Goal: Book appointment/travel/reservation

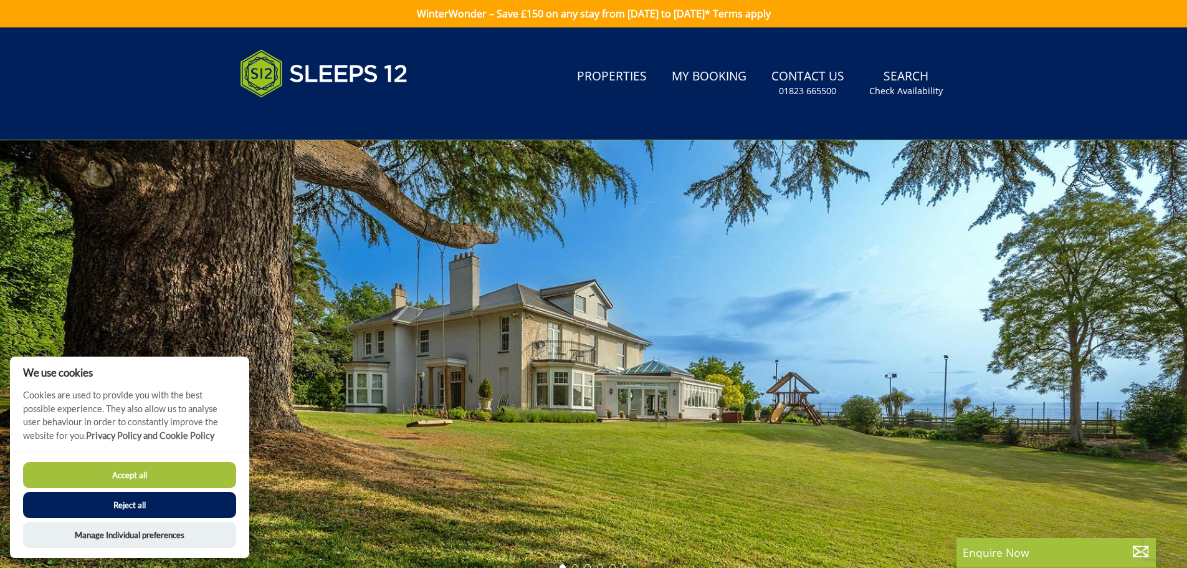
click at [173, 499] on button "Reject all" at bounding box center [129, 505] width 213 height 26
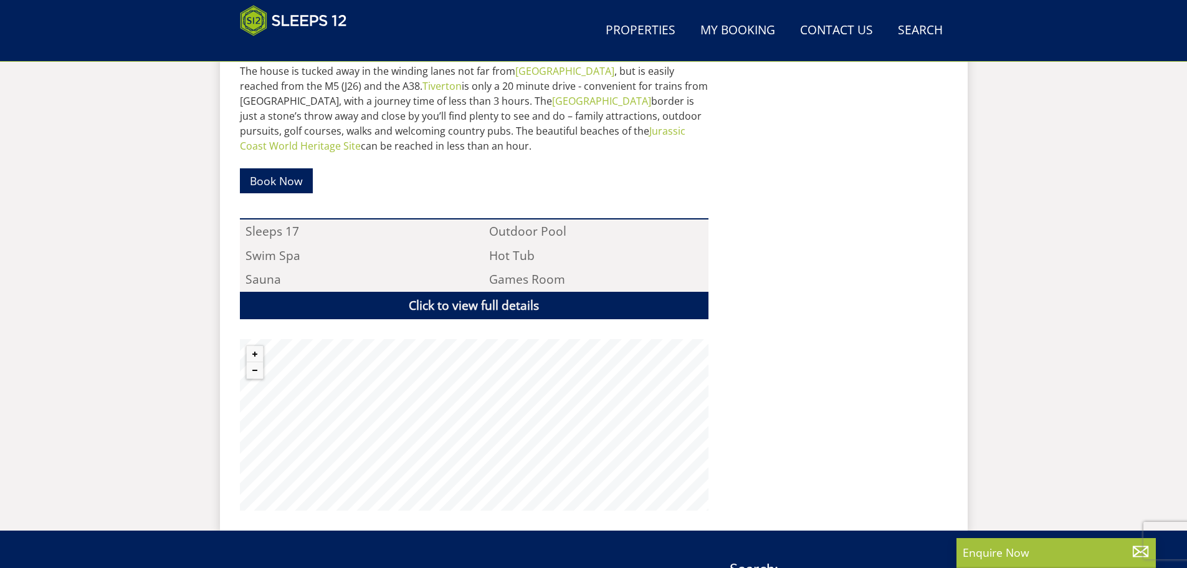
scroll to position [821, 0]
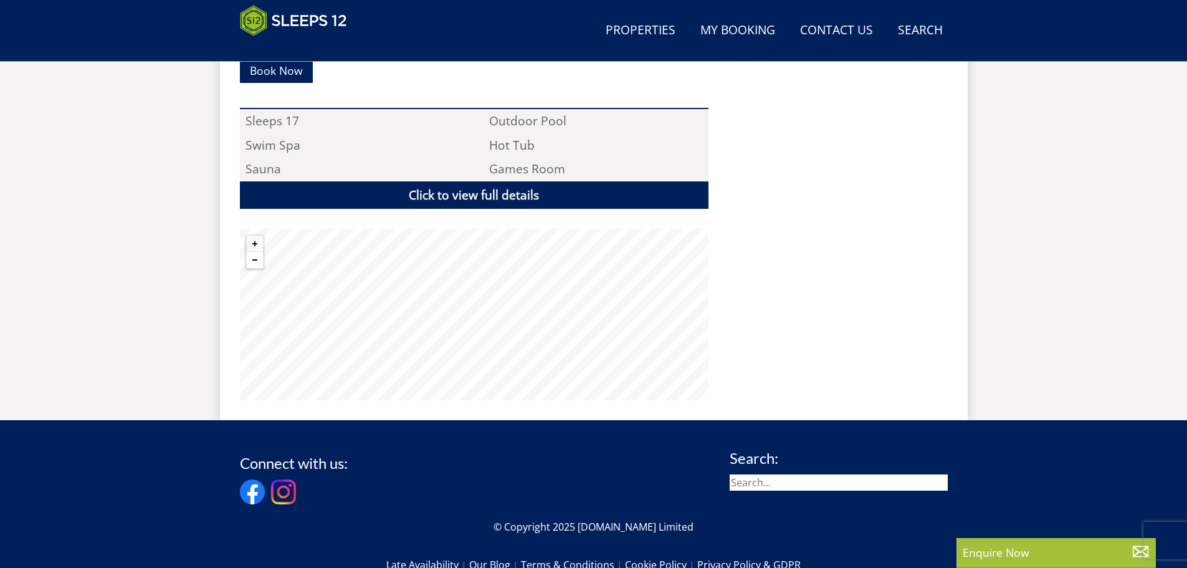
click at [253, 252] on button "Zoom out" at bounding box center [255, 260] width 16 height 16
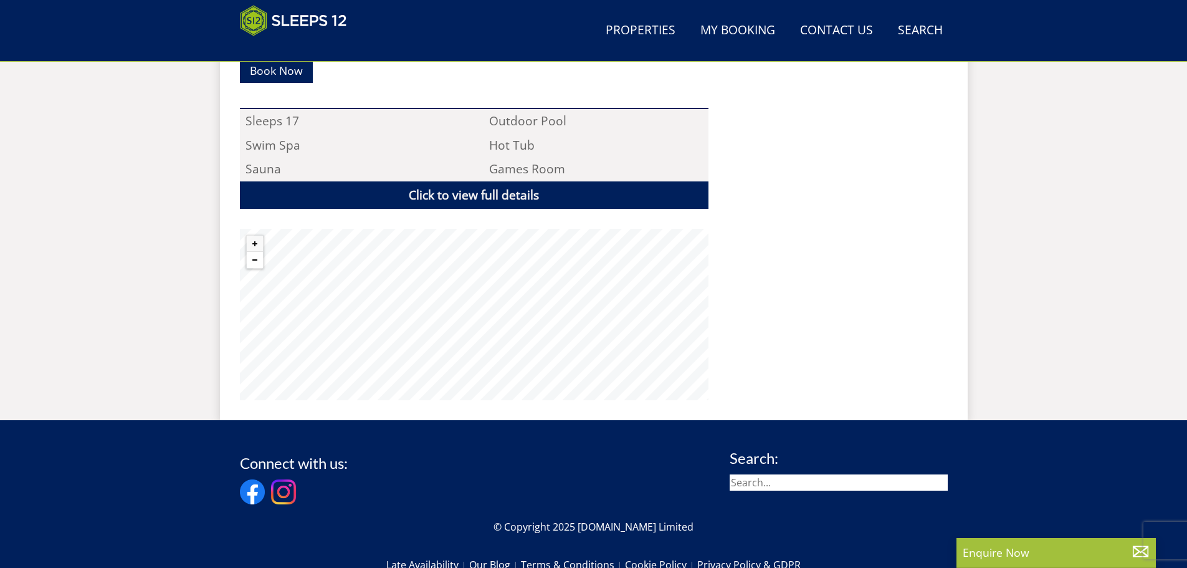
click at [253, 252] on button "Zoom out" at bounding box center [255, 260] width 16 height 16
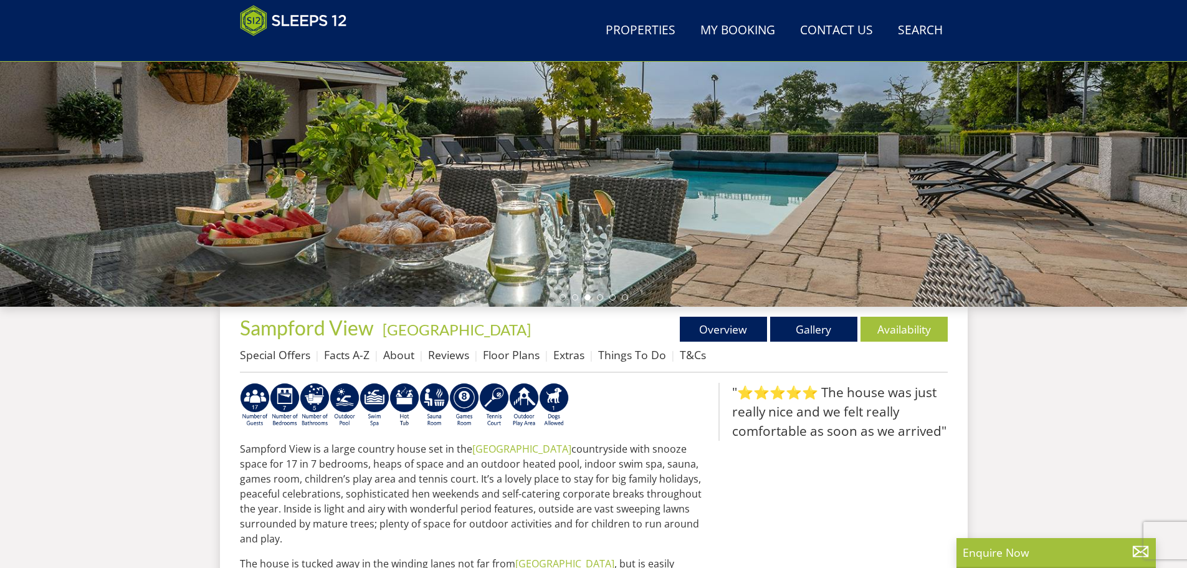
scroll to position [218, 0]
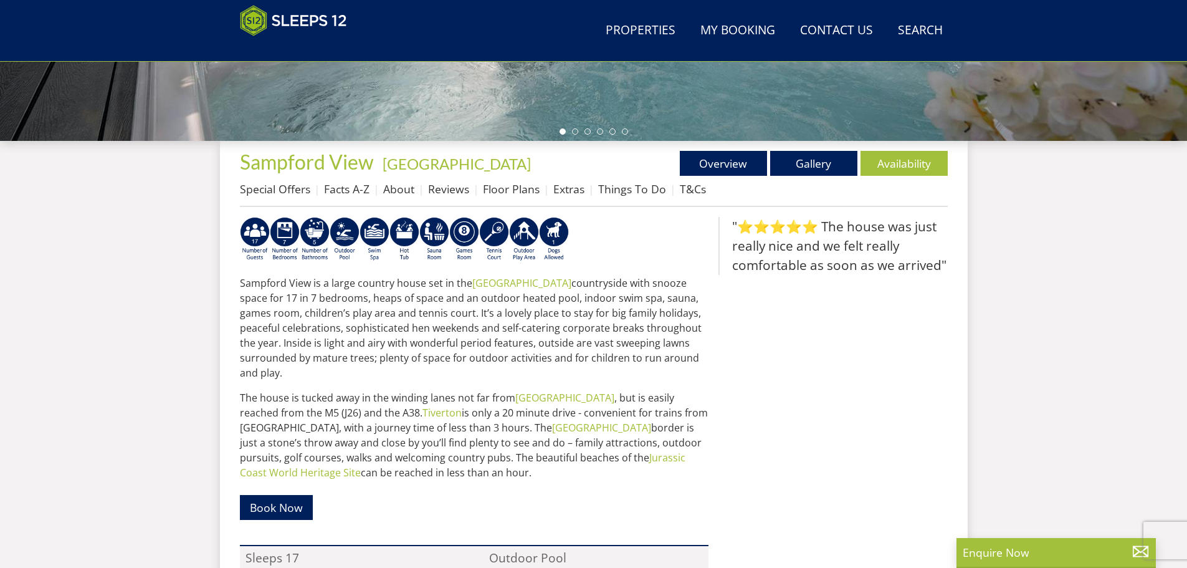
scroll to position [385, 0]
click at [826, 159] on link "Gallery" at bounding box center [813, 162] width 87 height 25
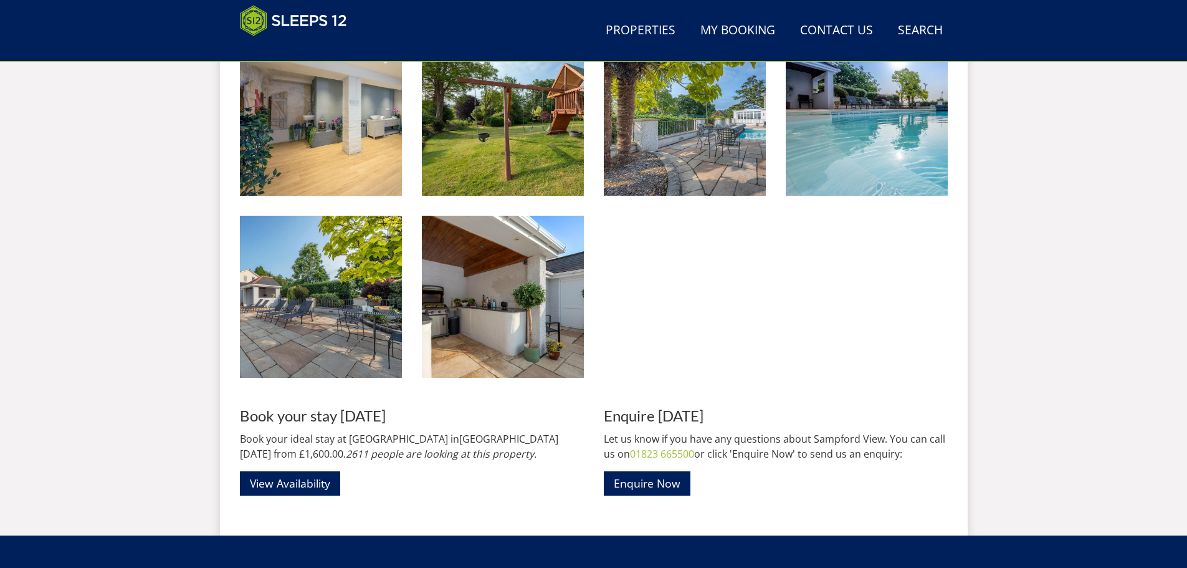
scroll to position [1587, 0]
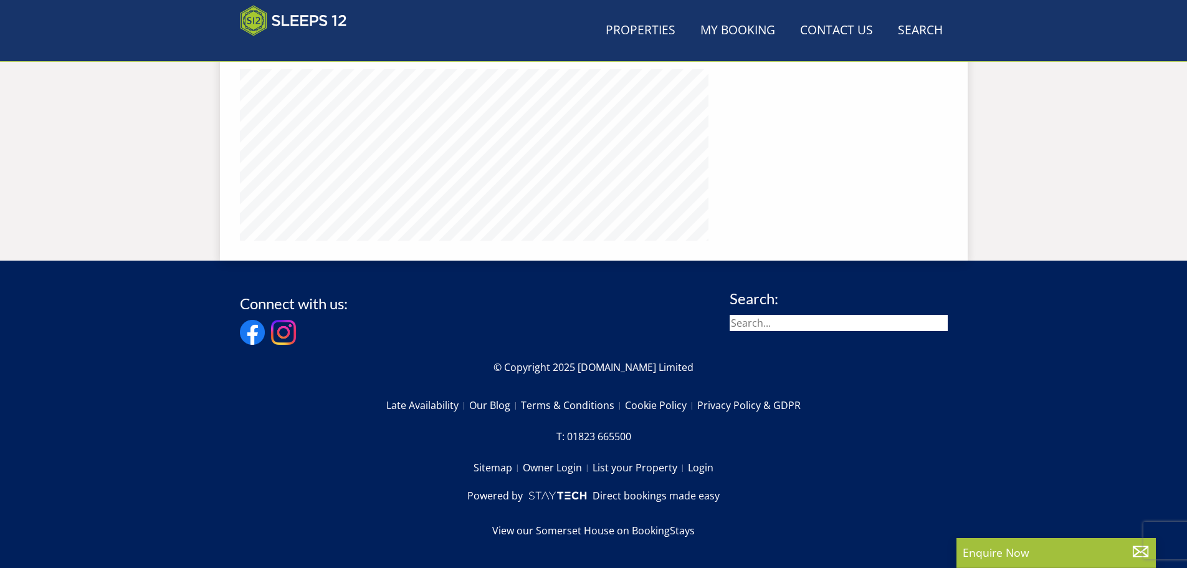
scroll to position [385, 0]
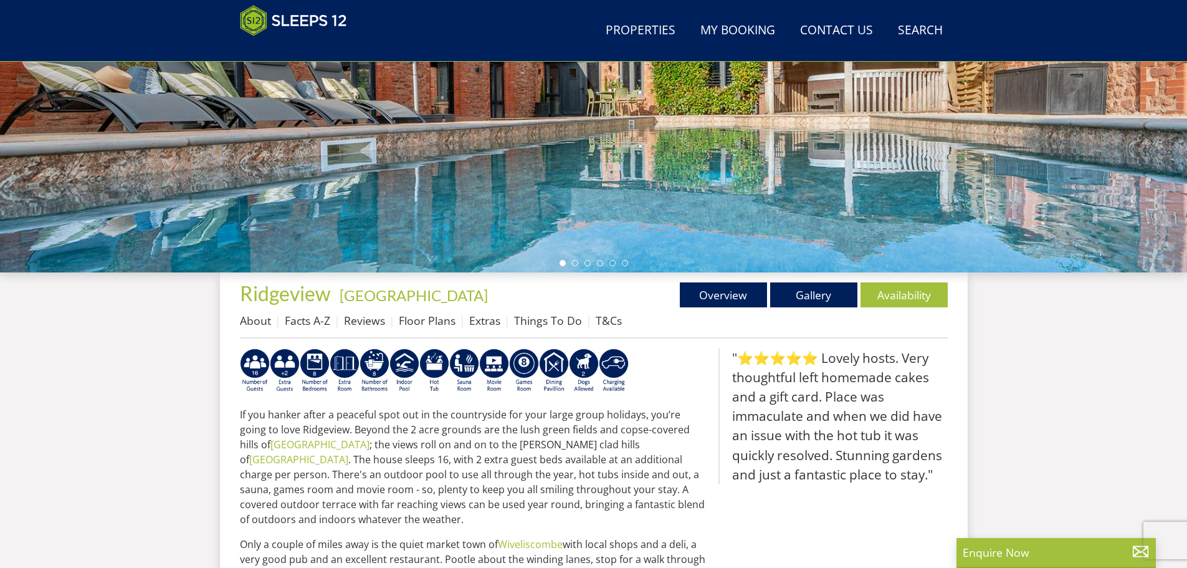
scroll to position [260, 0]
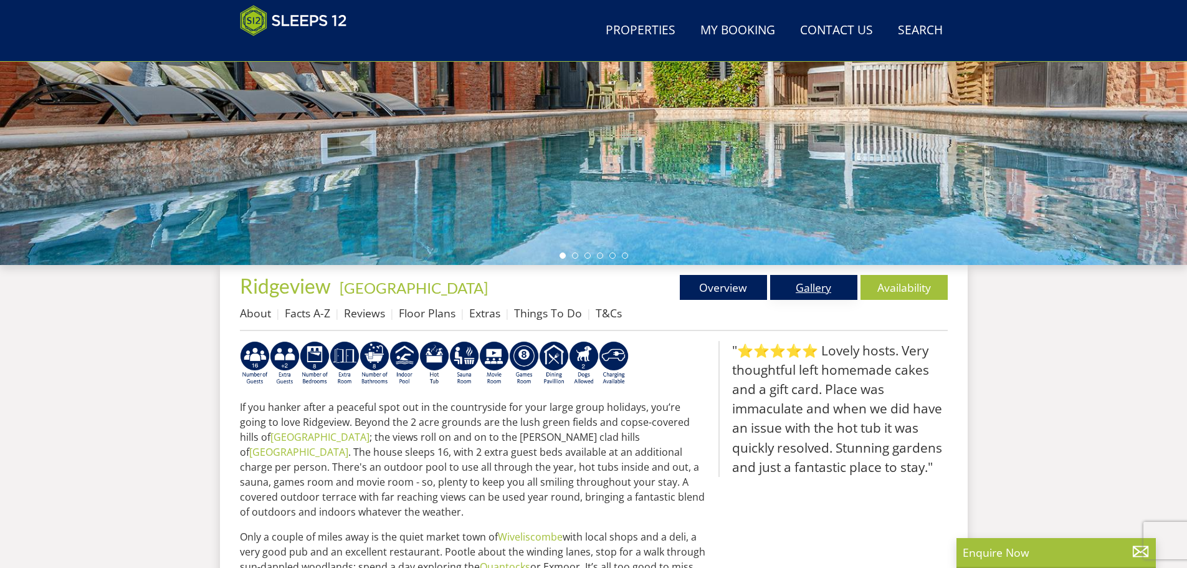
click at [802, 280] on link "Gallery" at bounding box center [813, 287] width 87 height 25
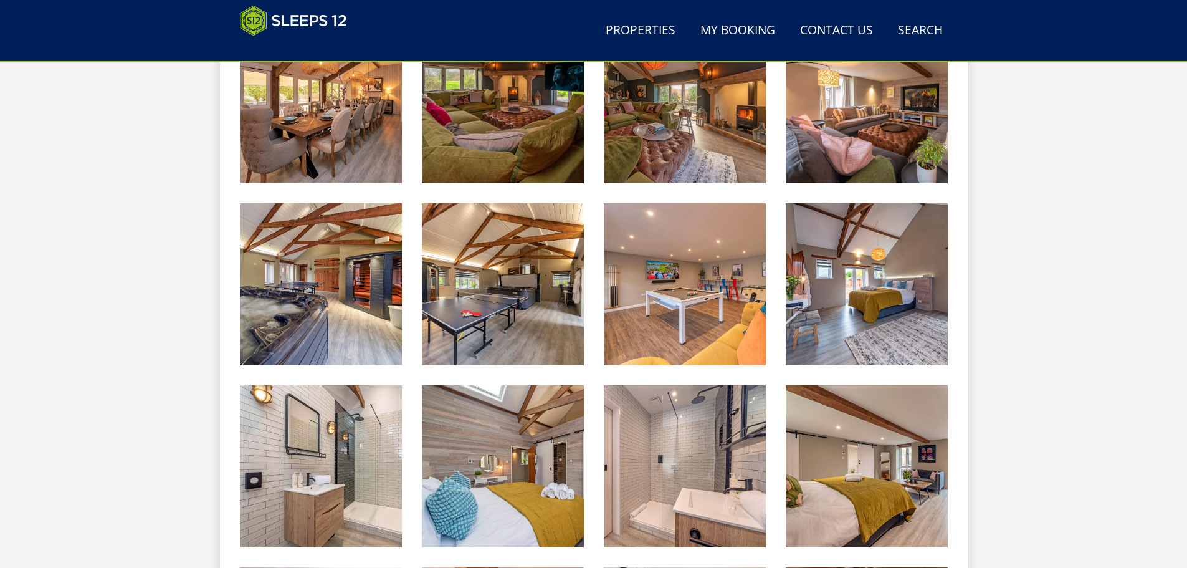
scroll to position [1520, 0]
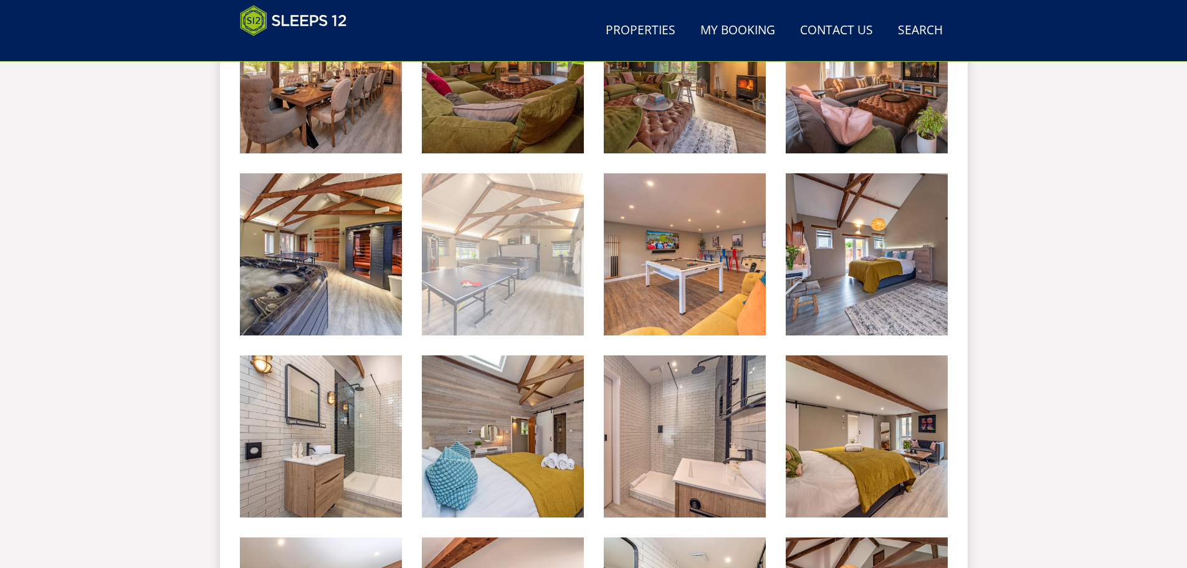
click at [567, 267] on img at bounding box center [503, 254] width 162 height 162
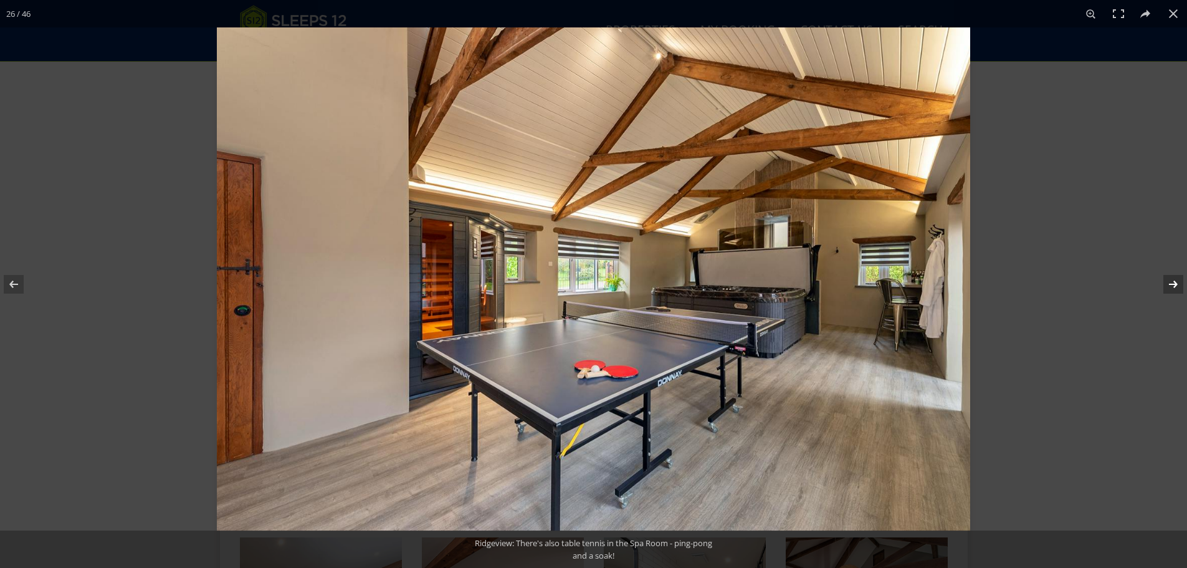
click at [1170, 285] on button at bounding box center [1165, 284] width 44 height 62
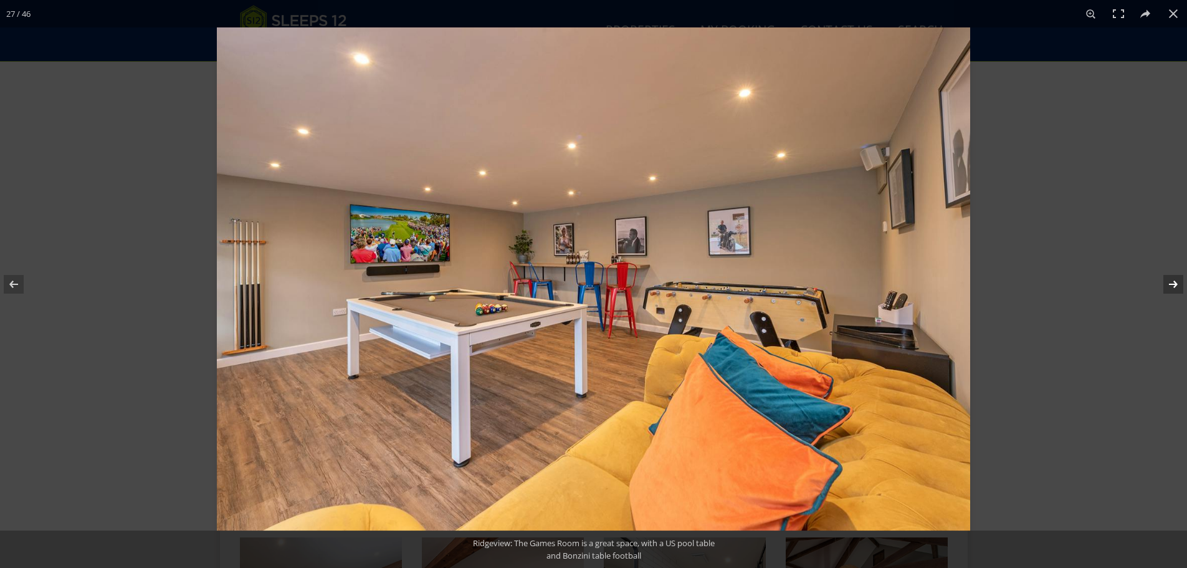
click at [1170, 285] on button at bounding box center [1165, 284] width 44 height 62
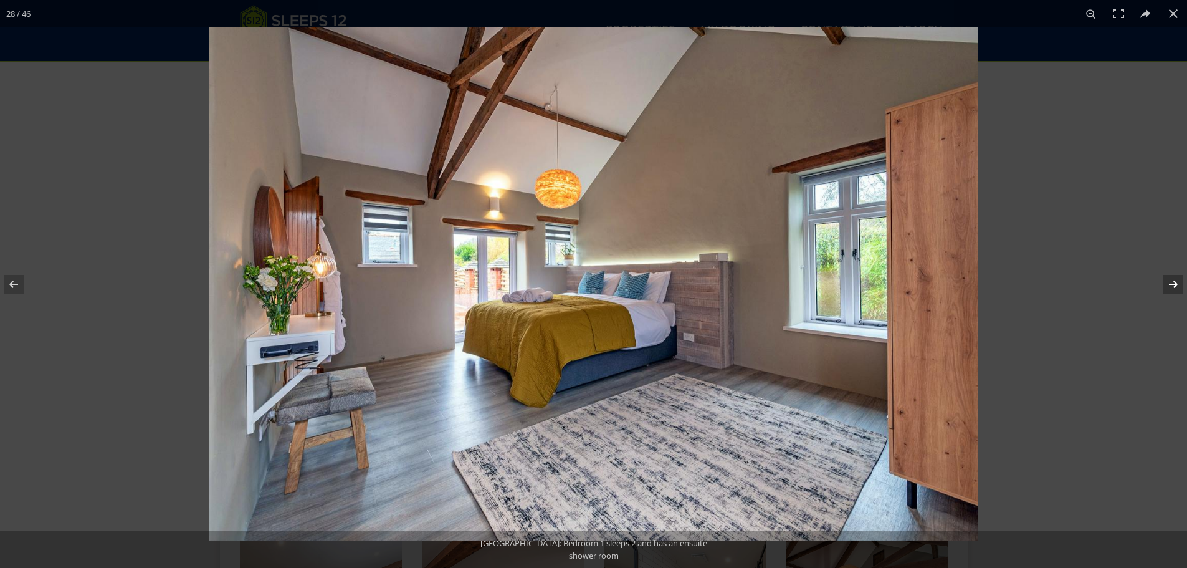
click at [1170, 285] on button at bounding box center [1165, 284] width 44 height 62
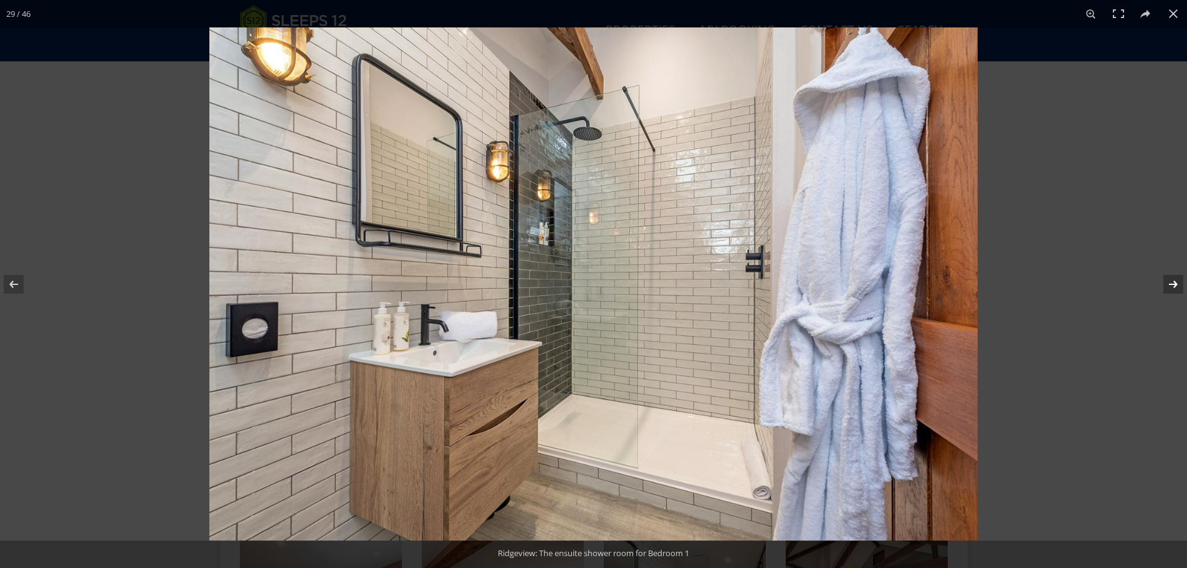
click at [1170, 285] on button at bounding box center [1165, 284] width 44 height 62
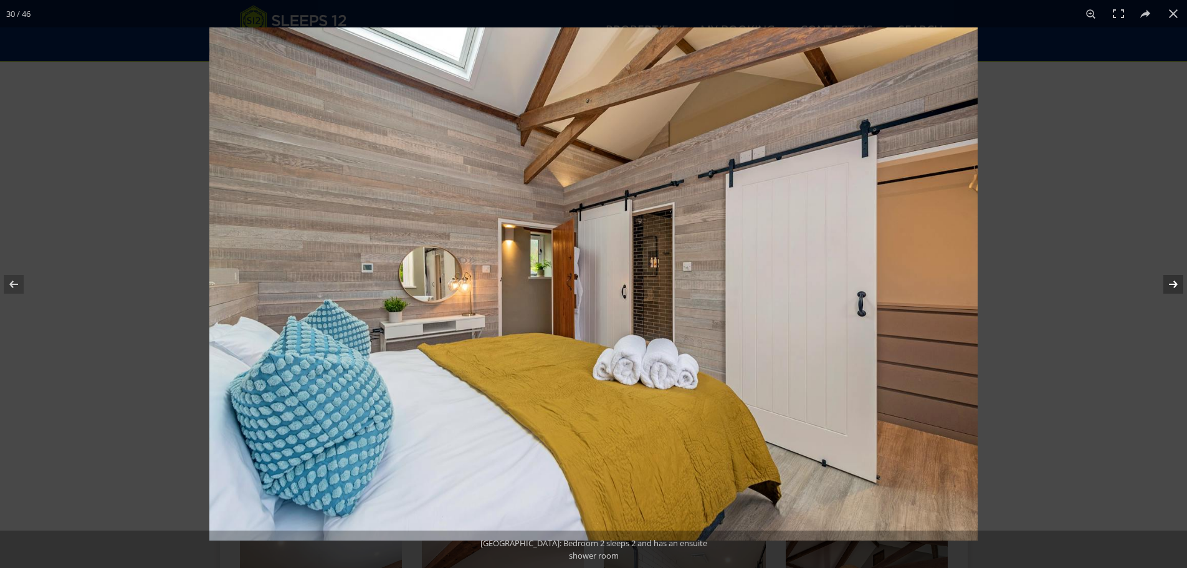
click at [1170, 285] on button at bounding box center [1165, 284] width 44 height 62
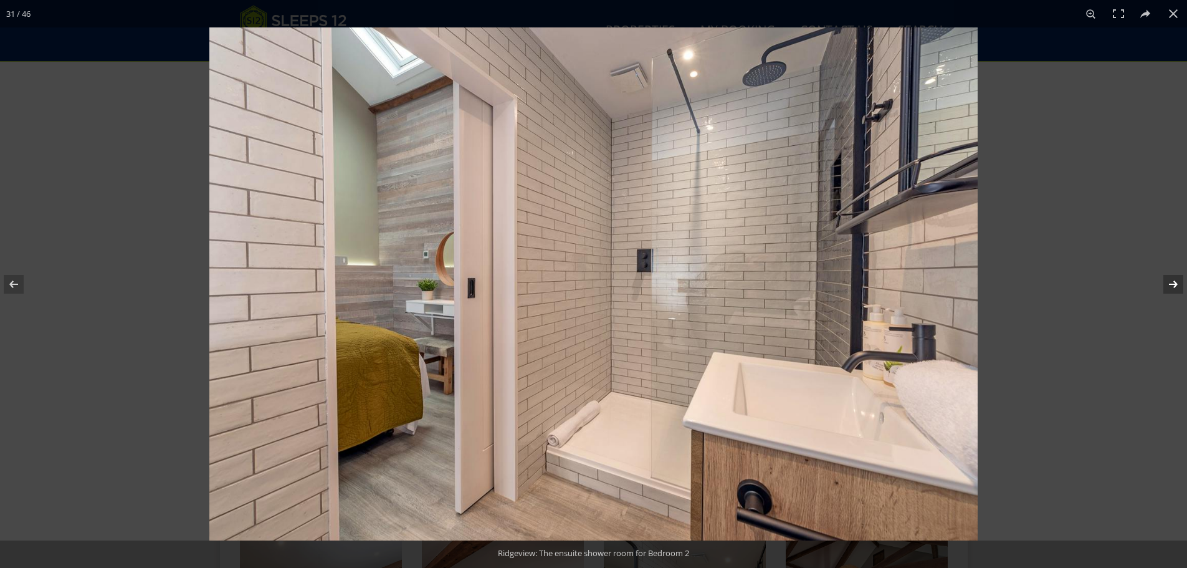
click at [1170, 285] on button at bounding box center [1165, 284] width 44 height 62
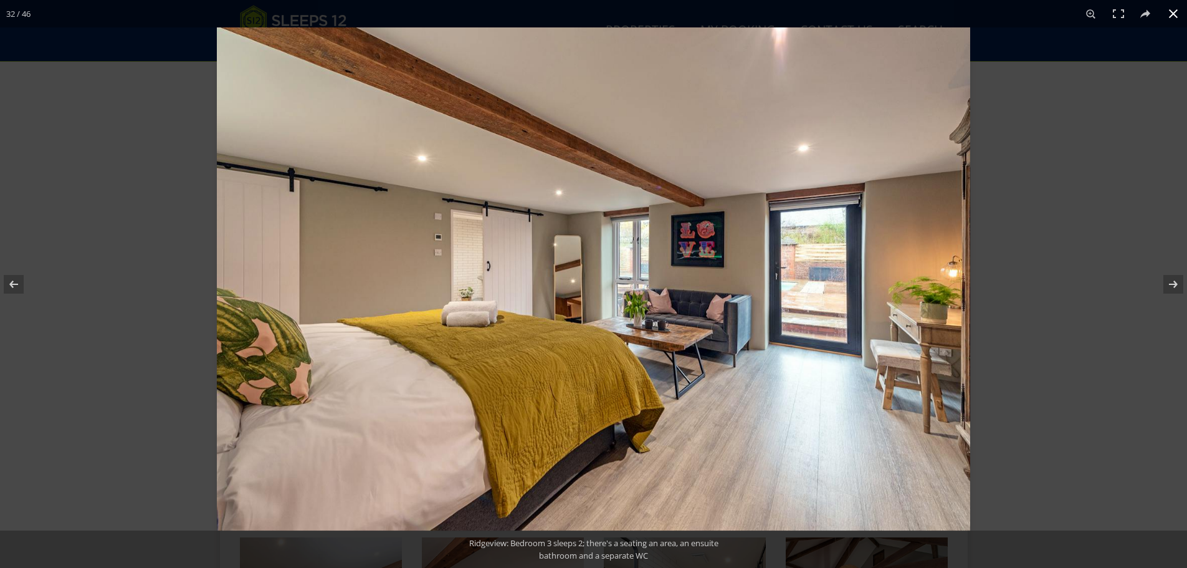
click at [1176, 14] on button at bounding box center [1173, 13] width 27 height 27
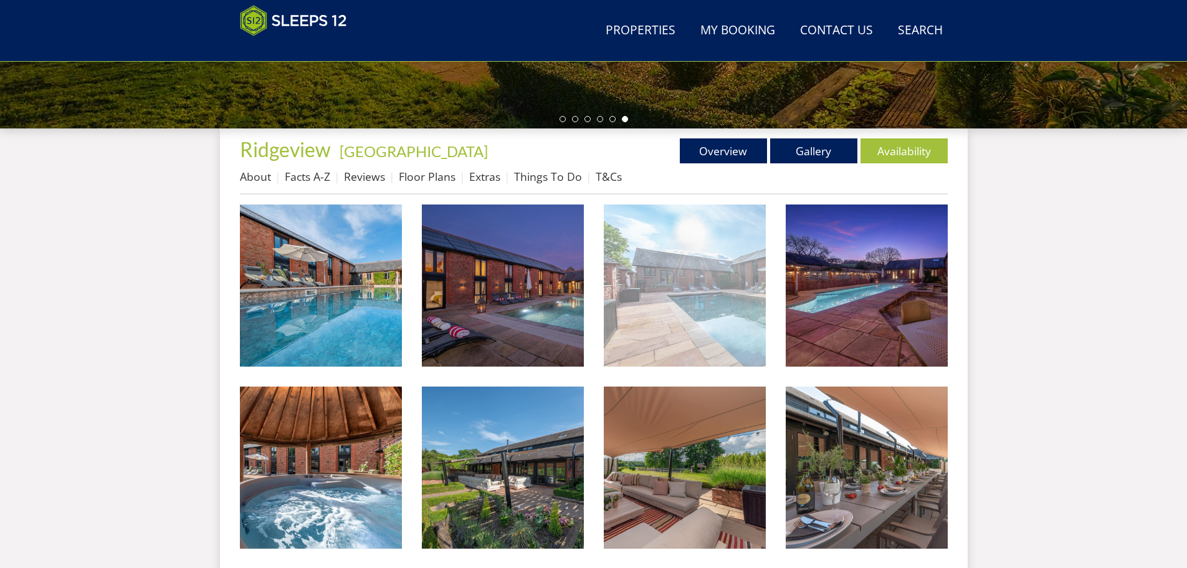
scroll to position [398, 0]
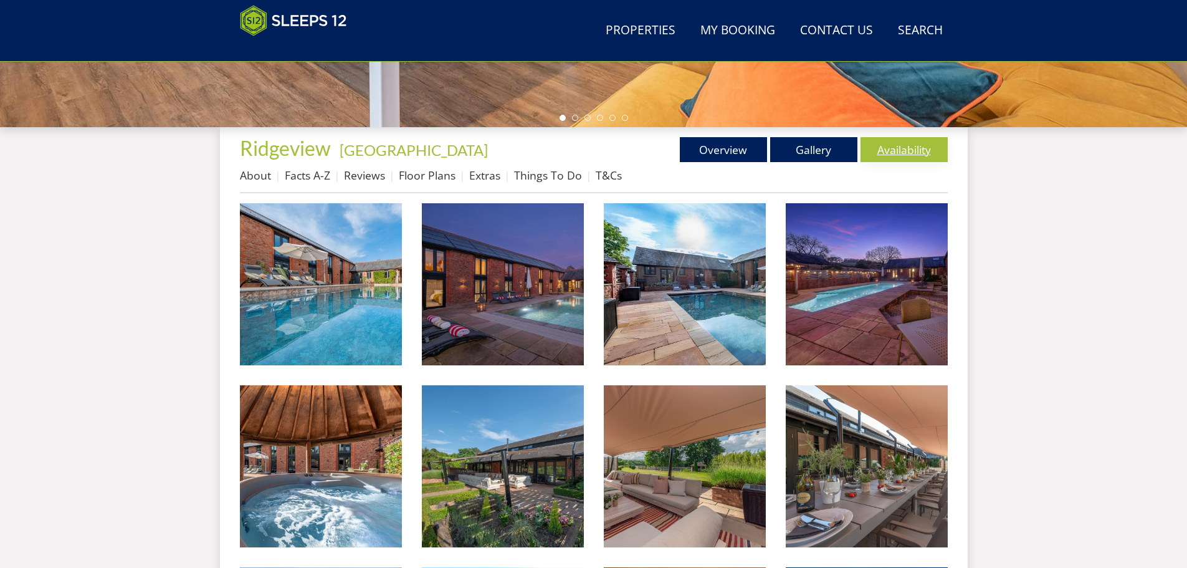
click at [899, 151] on link "Availability" at bounding box center [904, 149] width 87 height 25
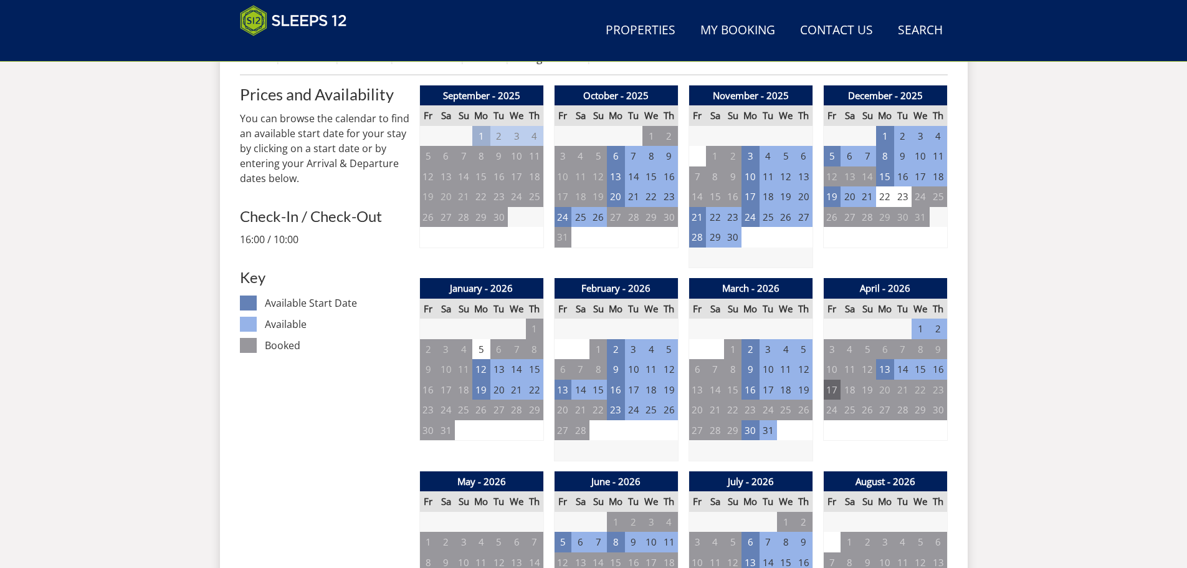
scroll to position [522, 0]
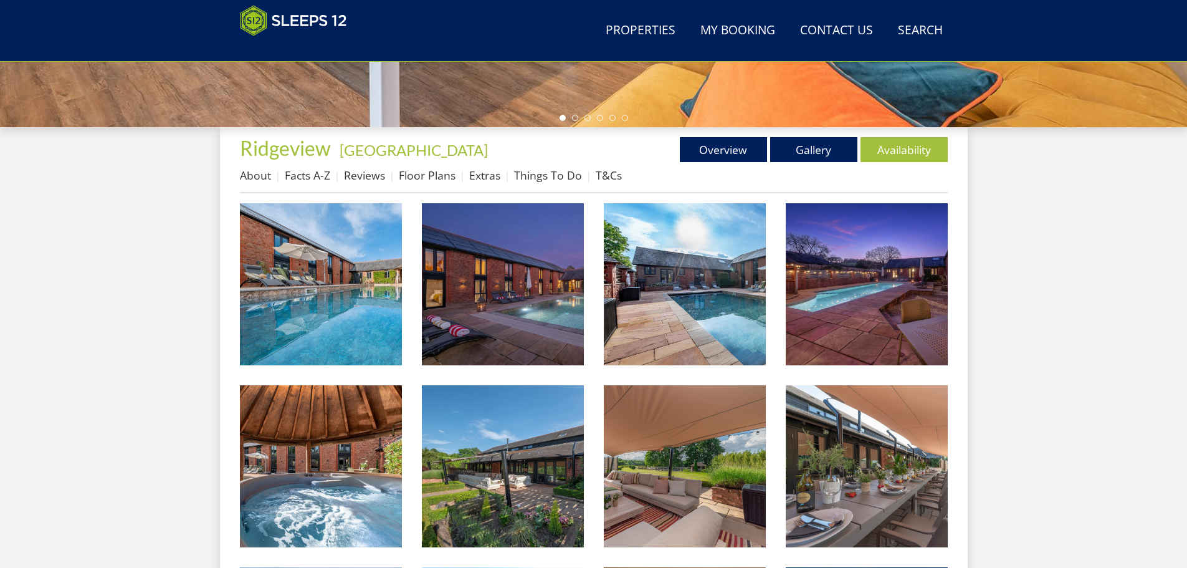
scroll to position [260, 0]
